Goal: Task Accomplishment & Management: Complete application form

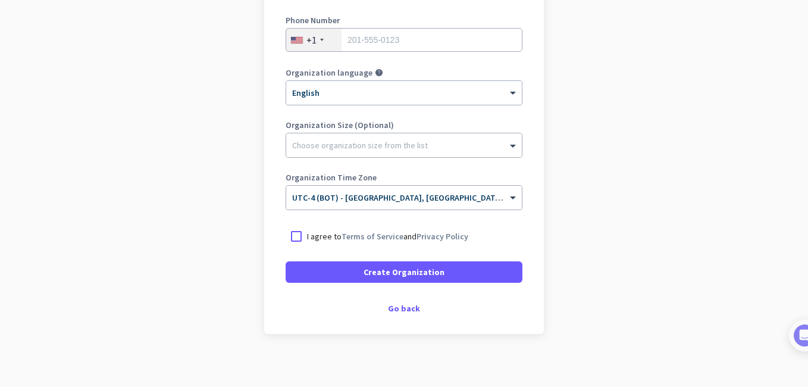
scroll to position [225, 0]
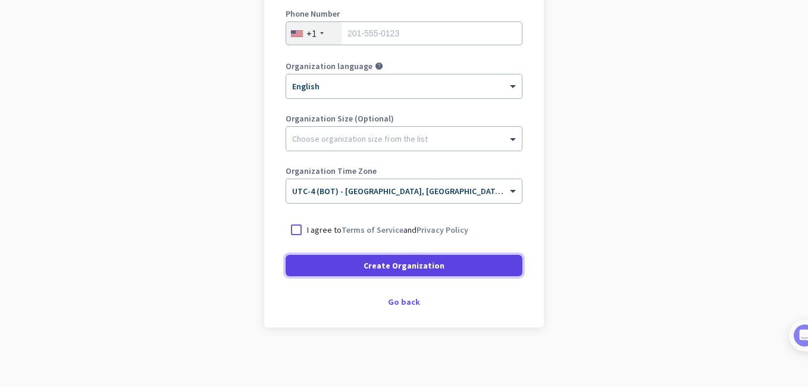
click at [350, 259] on span at bounding box center [404, 265] width 237 height 29
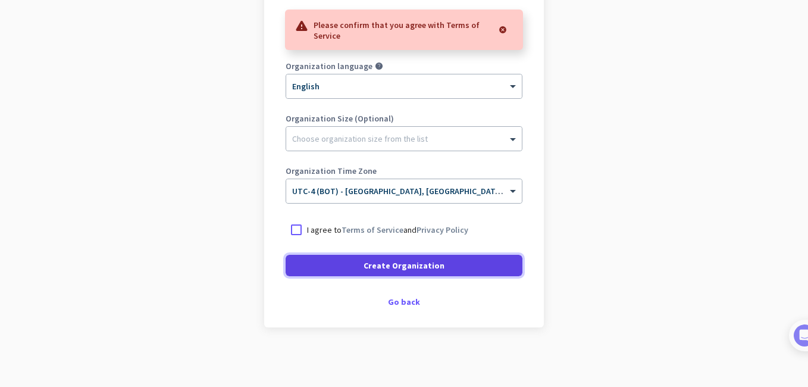
click at [352, 258] on span at bounding box center [404, 265] width 237 height 29
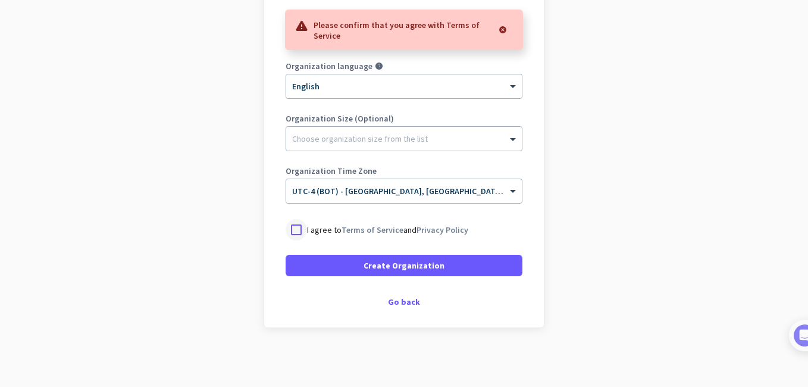
click at [289, 233] on div at bounding box center [296, 229] width 21 height 21
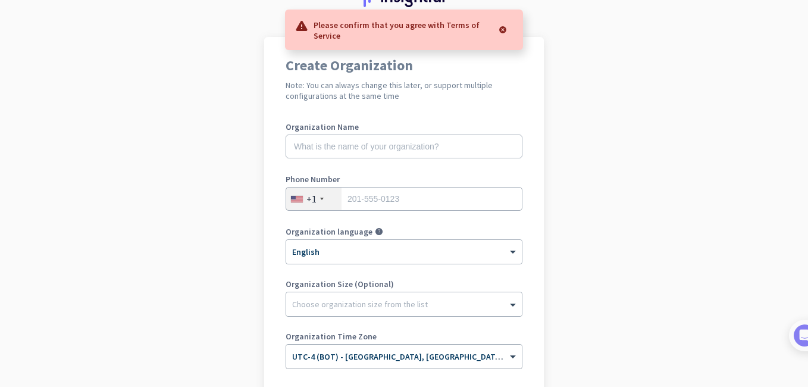
scroll to position [0, 0]
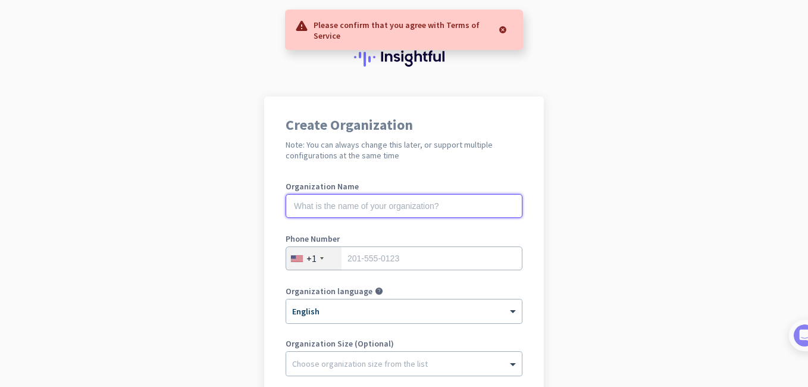
click at [354, 212] on input "text" at bounding box center [404, 206] width 237 height 24
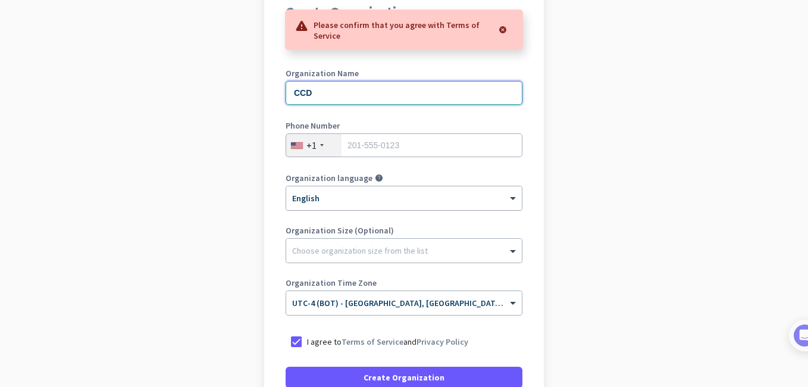
scroll to position [119, 0]
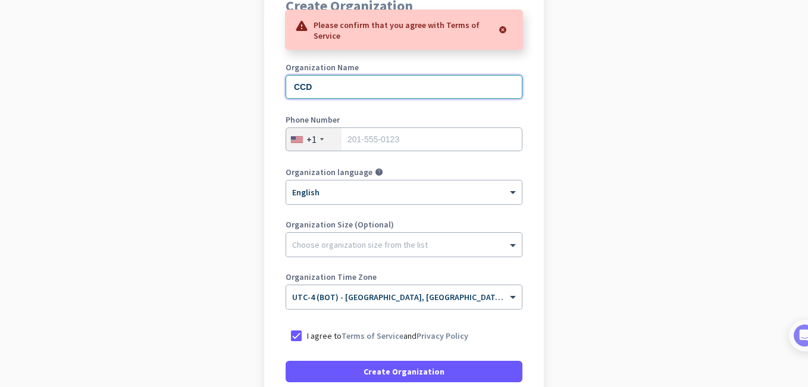
type input "CCD"
click at [352, 148] on input "tel" at bounding box center [404, 139] width 237 height 24
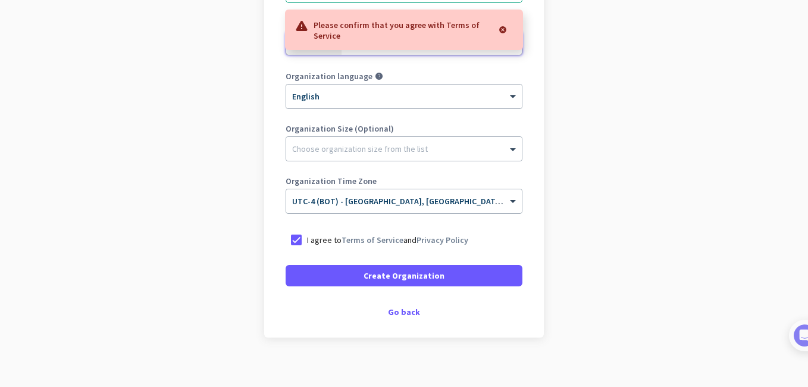
scroll to position [225, 0]
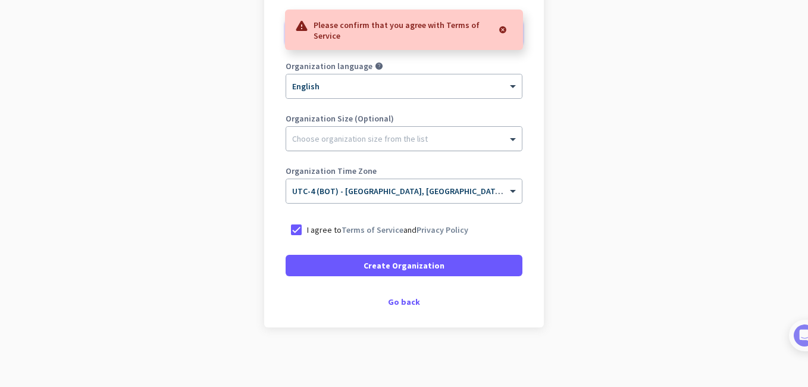
type input "8298949776"
click at [374, 145] on div "Choose organization size from the list" at bounding box center [404, 139] width 236 height 24
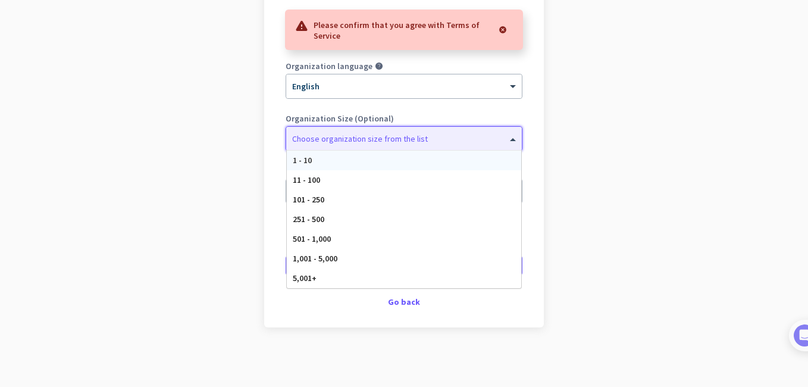
click at [344, 162] on div "1 - 10" at bounding box center [404, 161] width 235 height 20
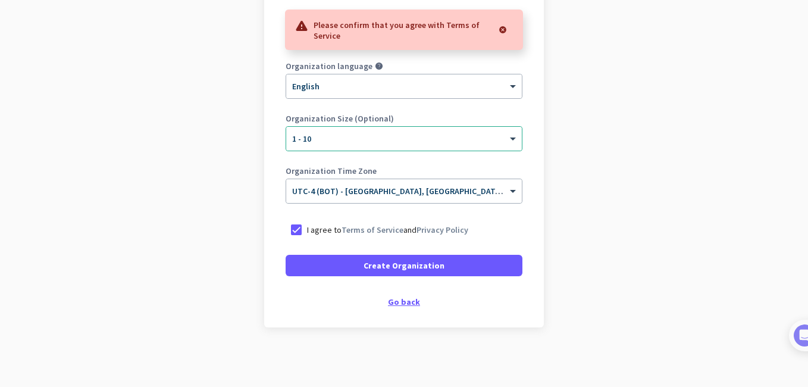
click at [401, 303] on div "Go back" at bounding box center [404, 302] width 237 height 8
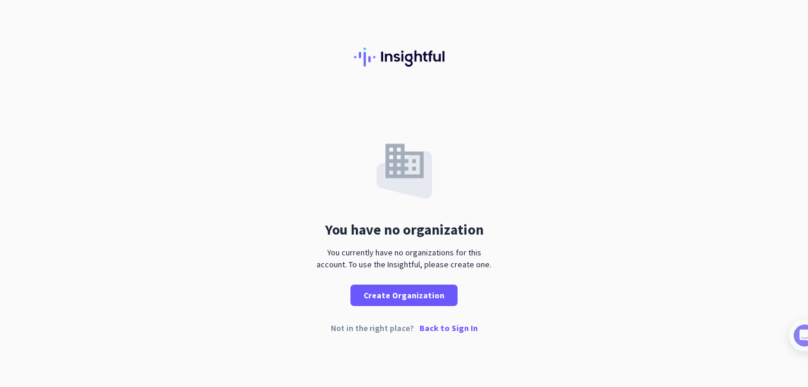
click at [27, 146] on div "You have no organization You currently have no organizations for this account. …" at bounding box center [404, 201] width 808 height 210
click at [444, 329] on p "Back to Sign In" at bounding box center [449, 328] width 58 height 8
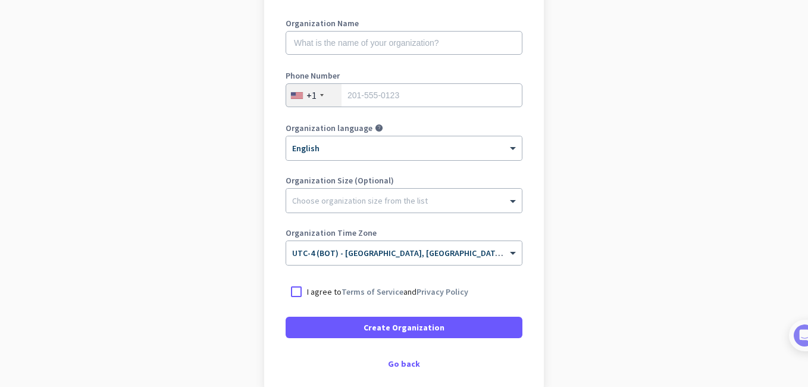
scroll to position [179, 0]
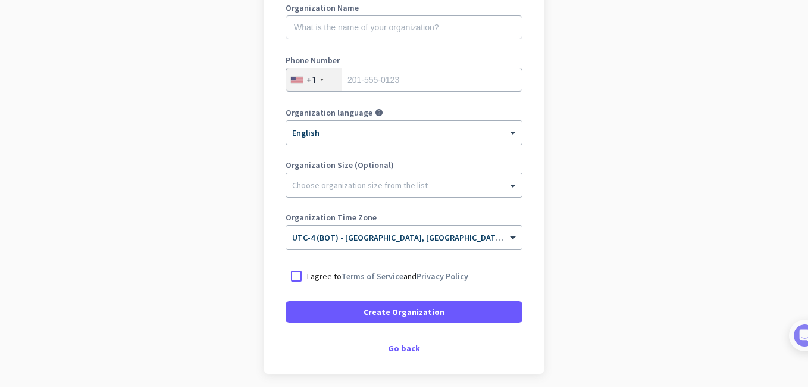
click at [408, 349] on div "Go back" at bounding box center [404, 348] width 237 height 8
